Goal: Task Accomplishment & Management: Manage account settings

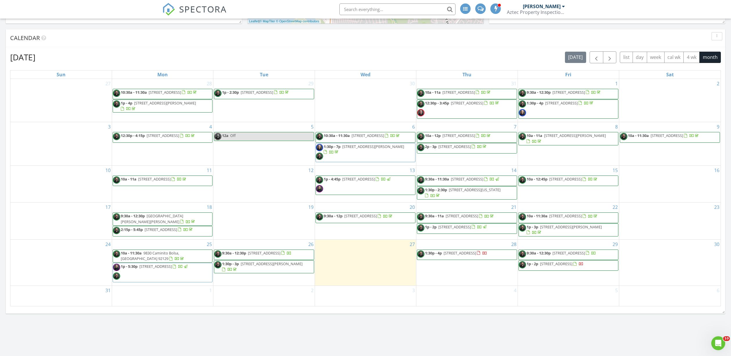
scroll to position [538, 740]
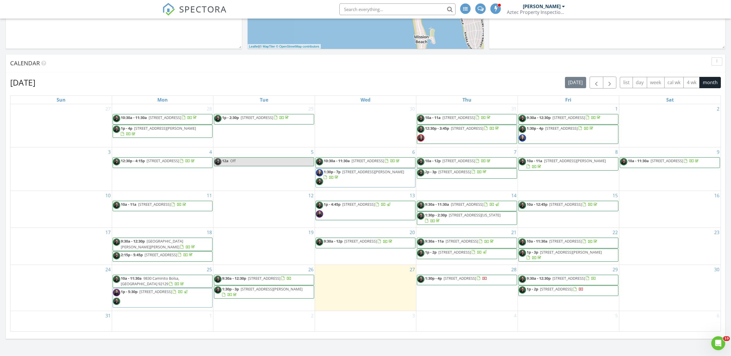
scroll to position [190, 0]
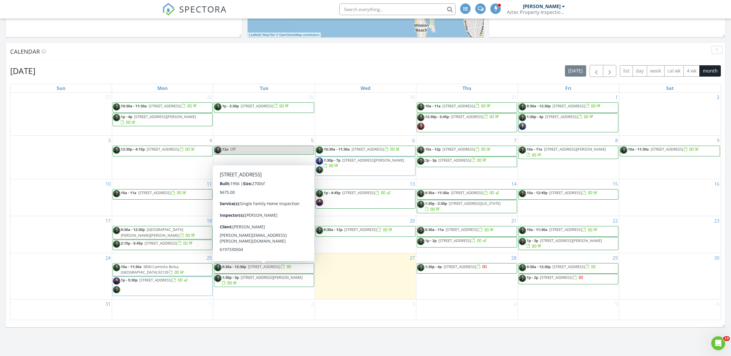
click at [292, 273] on span "9:30a - 12:30p 11359 Fuerte Dr , El Cajon 92020" at bounding box center [252, 268] width 77 height 9
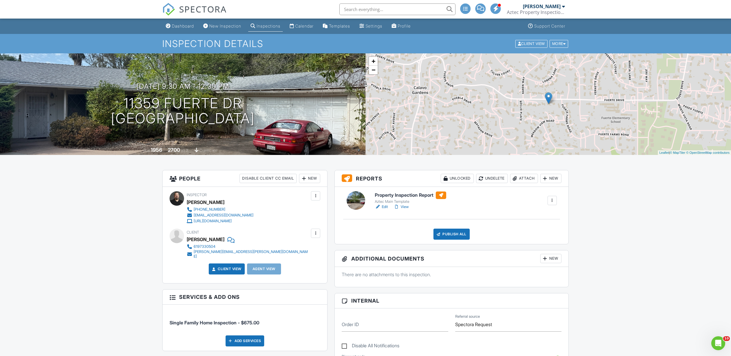
click at [403, 195] on h6 "Property Inspection Report" at bounding box center [410, 196] width 71 height 8
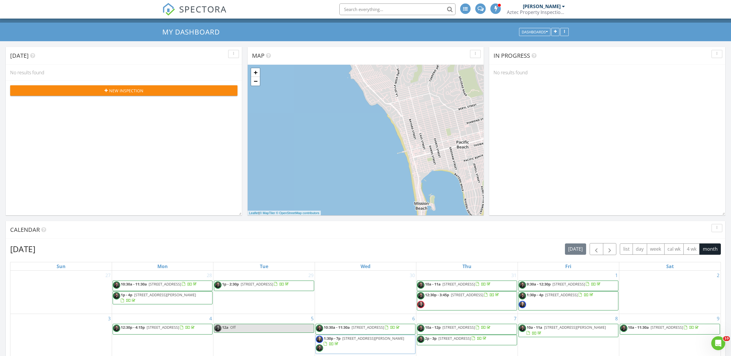
scroll to position [211, 0]
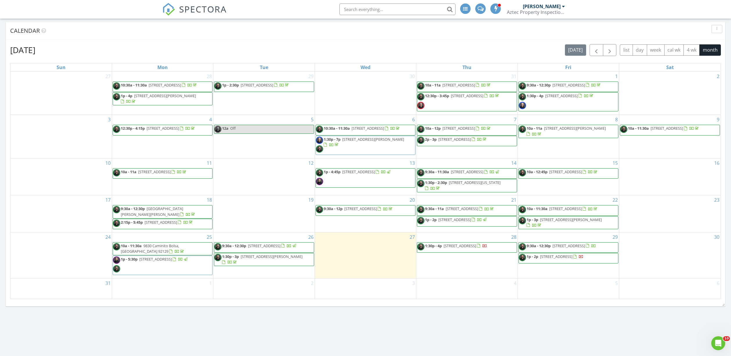
click at [568, 227] on span "1p - 3p 6660 Bisby Lake Ave, San Diego 92119" at bounding box center [568, 222] width 99 height 11
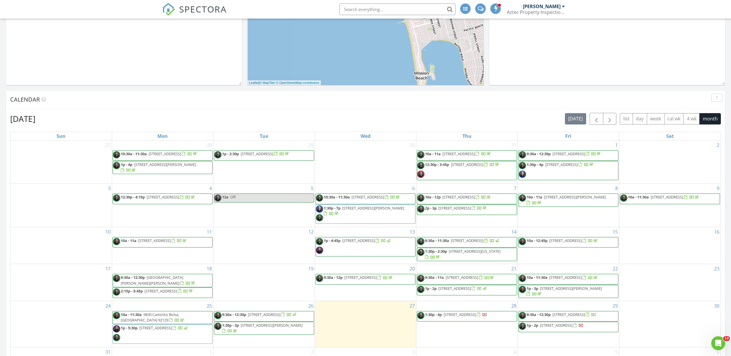
scroll to position [189, 0]
